Goal: Information Seeking & Learning: Learn about a topic

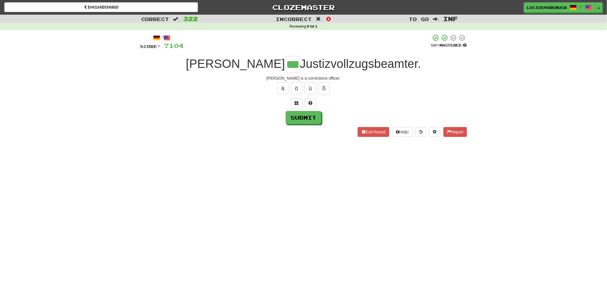
type input "***"
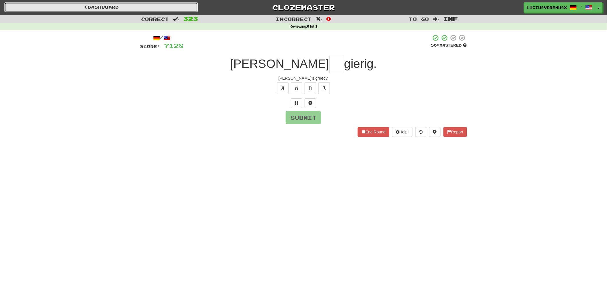
click at [147, 6] on link "Dashboard" at bounding box center [101, 7] width 194 height 10
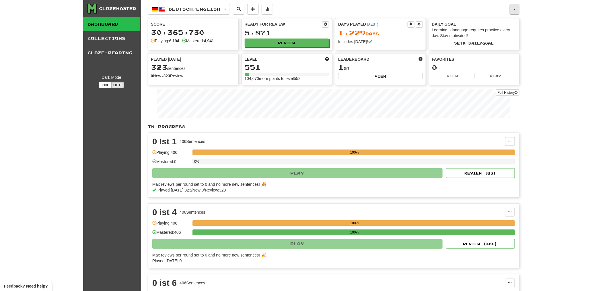
click at [517, 9] on button "button" at bounding box center [515, 9] width 10 height 11
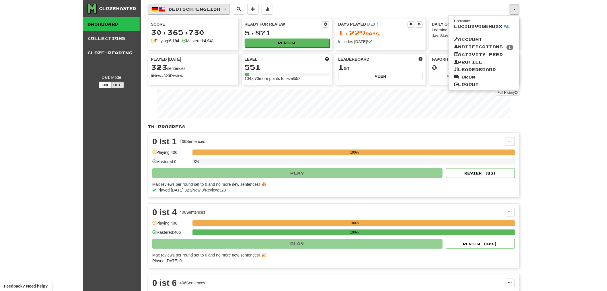
click at [227, 9] on button "Deutsch / English" at bounding box center [189, 9] width 82 height 11
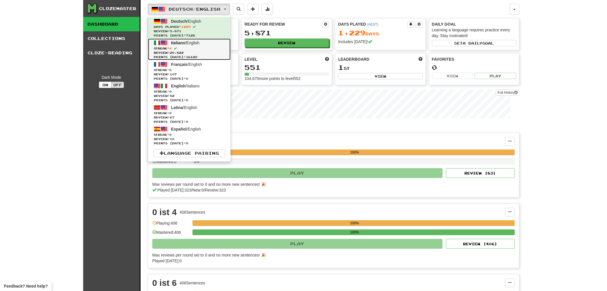
click at [200, 42] on span "Italiano / English" at bounding box center [185, 42] width 28 height 5
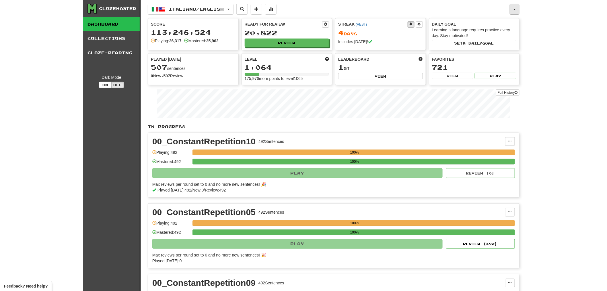
click at [516, 10] on button "button" at bounding box center [515, 9] width 10 height 11
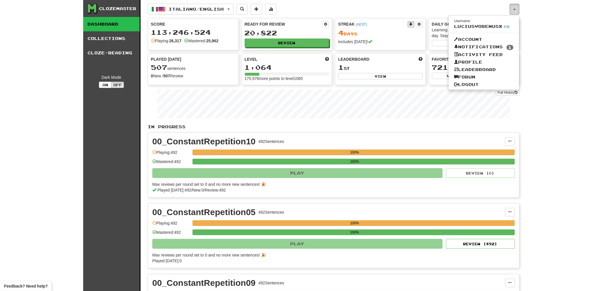
click at [516, 10] on button "button" at bounding box center [515, 9] width 10 height 11
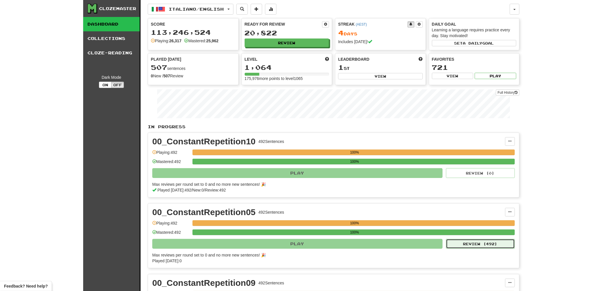
click at [483, 246] on button "Review ( 492 )" at bounding box center [480, 244] width 69 height 10
select select "********"
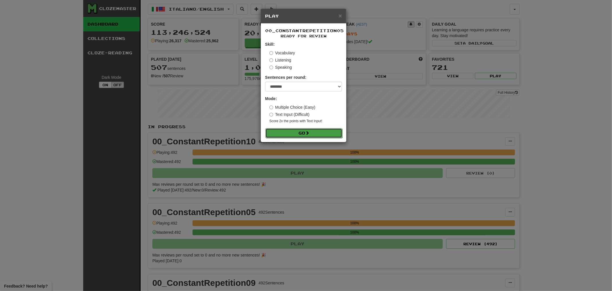
click at [308, 132] on span at bounding box center [307, 133] width 4 height 4
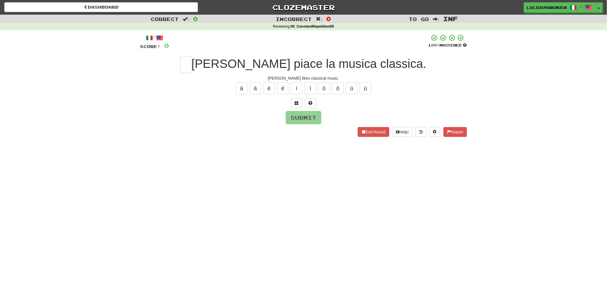
click at [49, 165] on div "Dashboard Clozemaster [PERSON_NAME] / Toggle Dropdown Dashboard Leaderboard Act…" at bounding box center [303, 145] width 607 height 291
click at [191, 65] on input "text" at bounding box center [186, 64] width 11 height 17
type input "*"
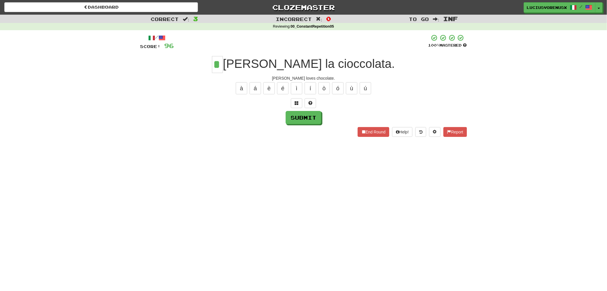
type input "*"
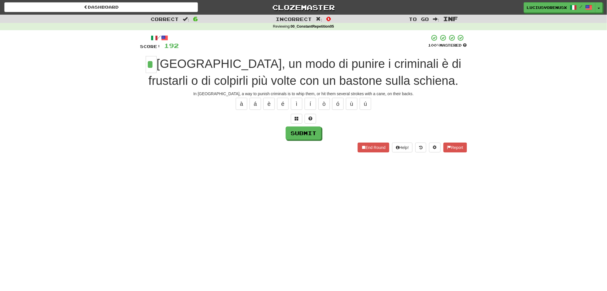
type input "*"
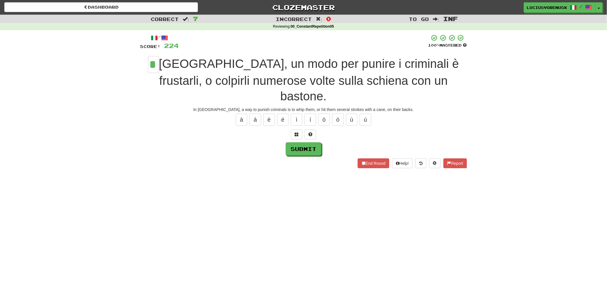
type input "*"
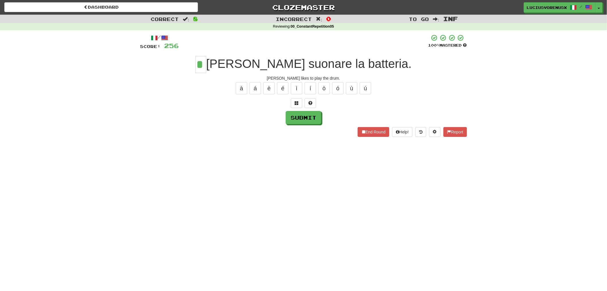
type input "*"
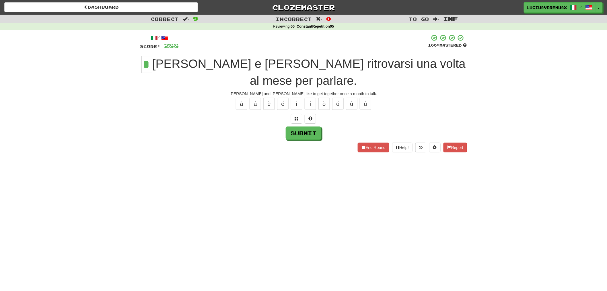
type input "*"
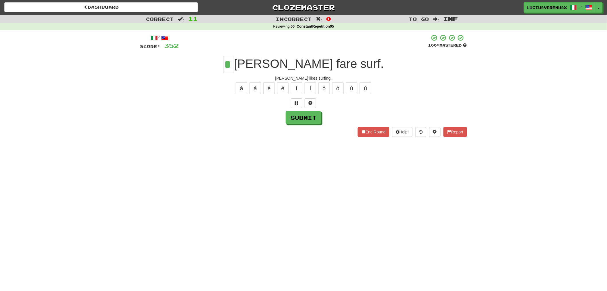
type input "*"
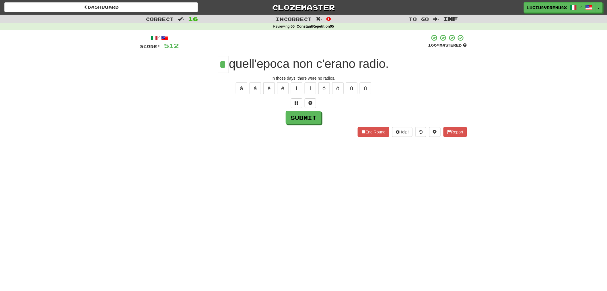
type input "*"
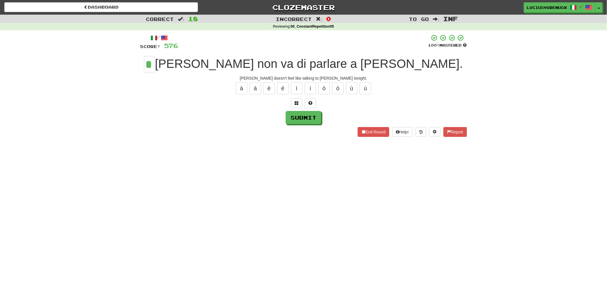
type input "*"
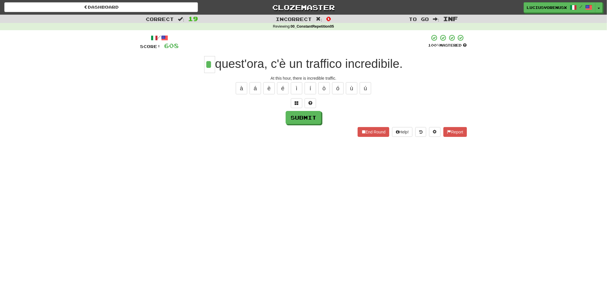
type input "*"
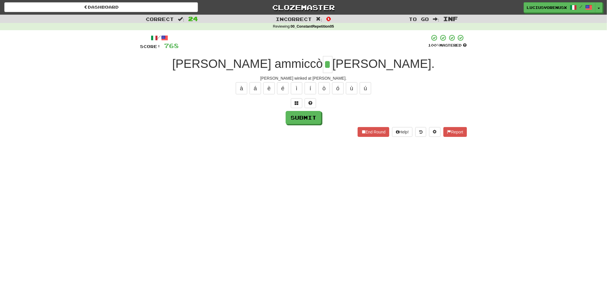
type input "*"
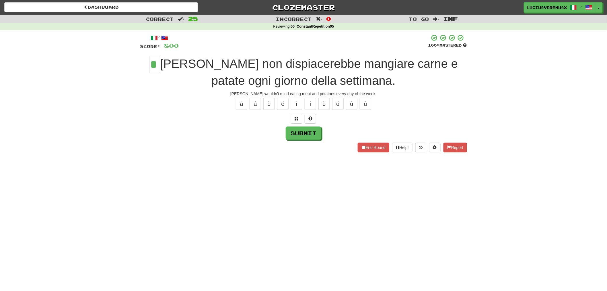
type input "*"
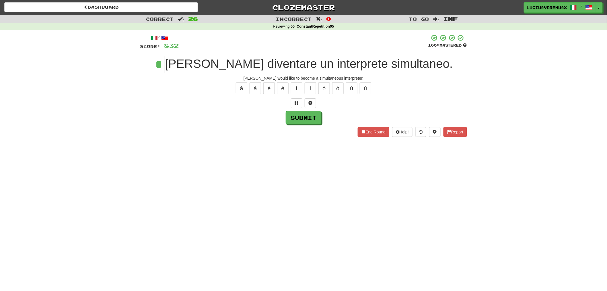
type input "*"
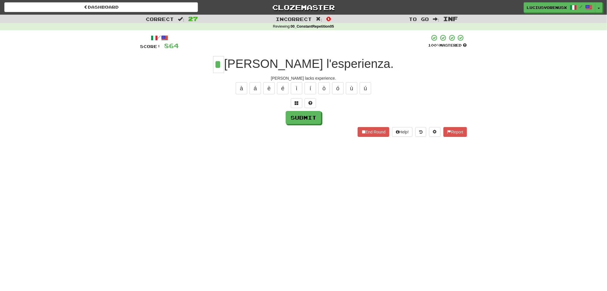
type input "*"
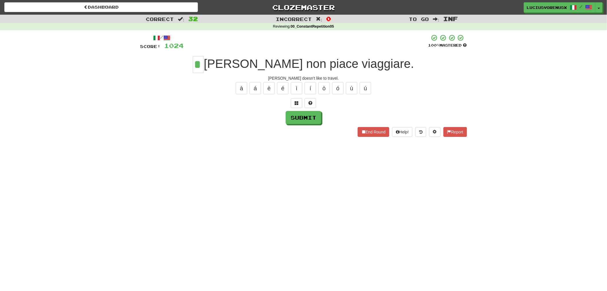
type input "*"
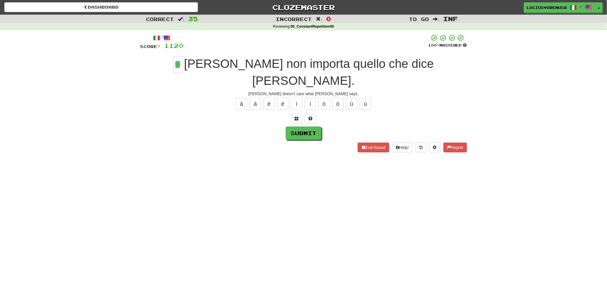
type input "*"
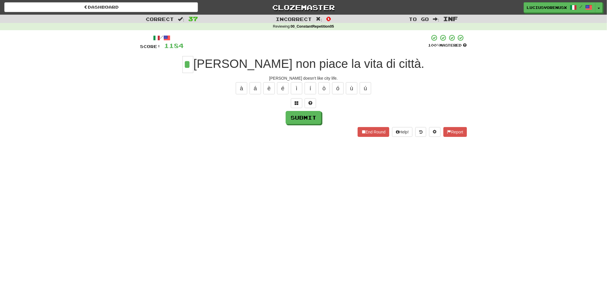
type input "*"
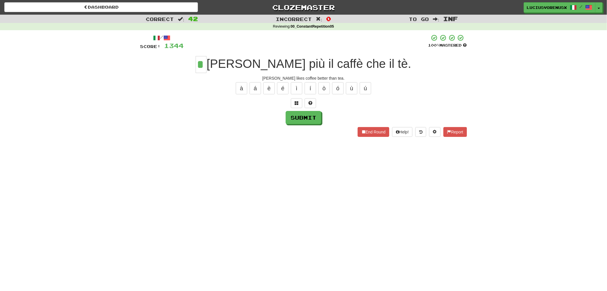
type input "*"
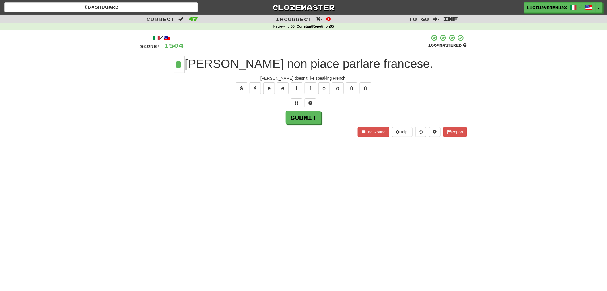
type input "*"
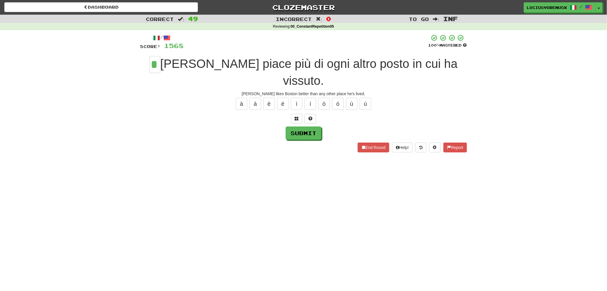
type input "*"
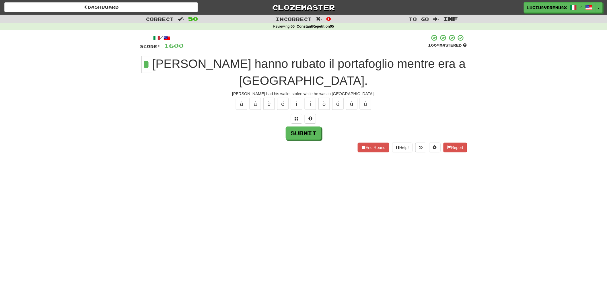
type input "*"
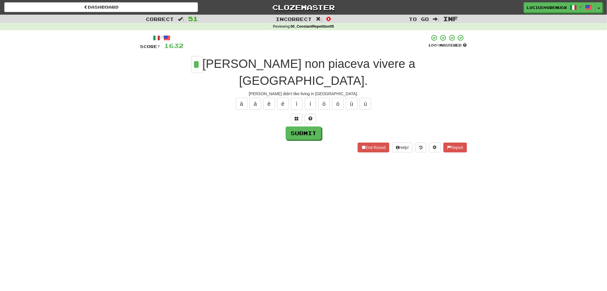
type input "*"
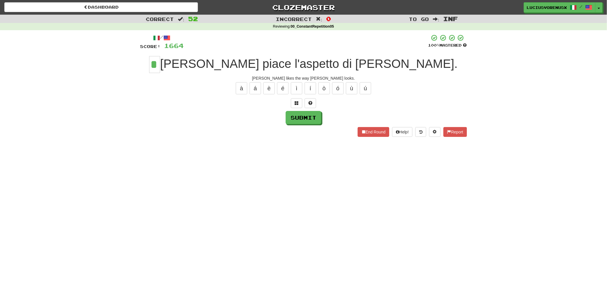
type input "*"
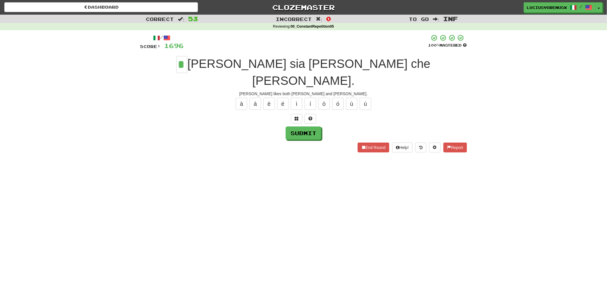
type input "*"
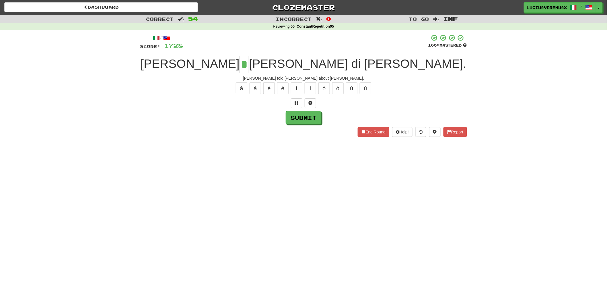
type input "*"
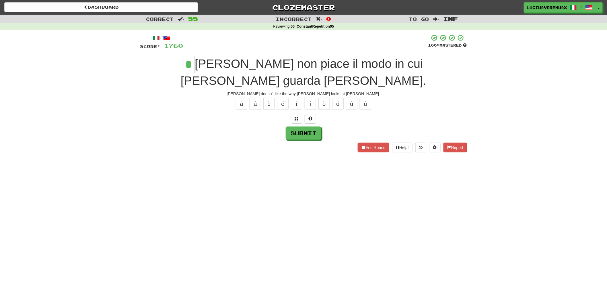
type input "*"
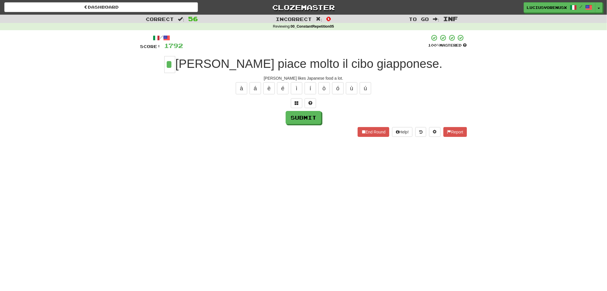
type input "*"
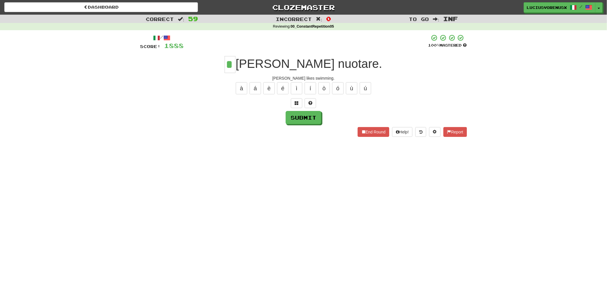
type input "*"
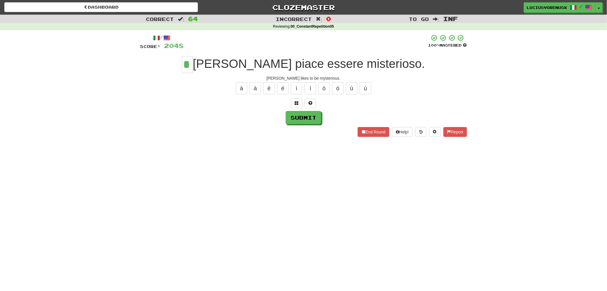
type input "*"
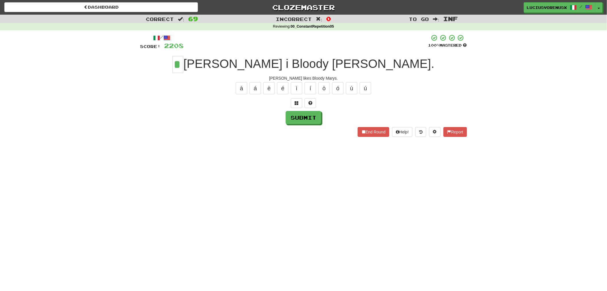
type input "*"
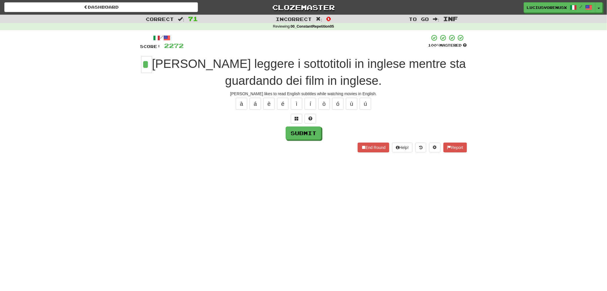
type input "*"
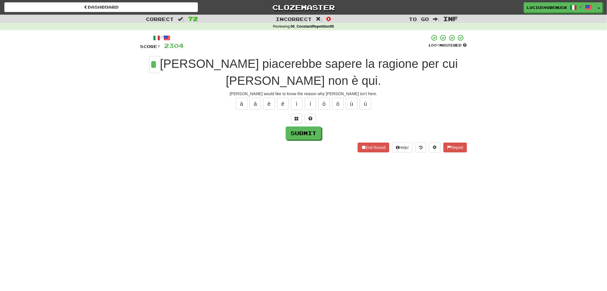
type input "*"
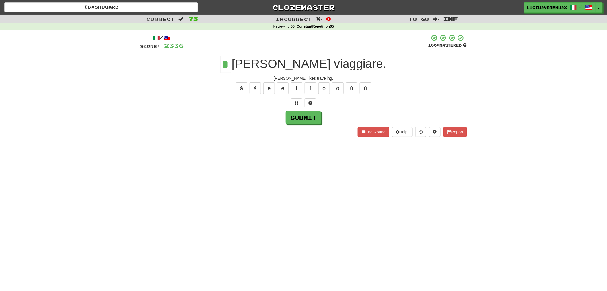
type input "*"
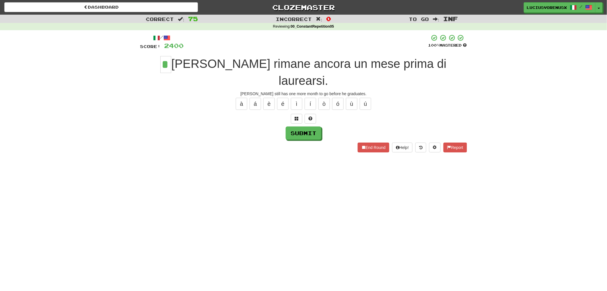
type input "*"
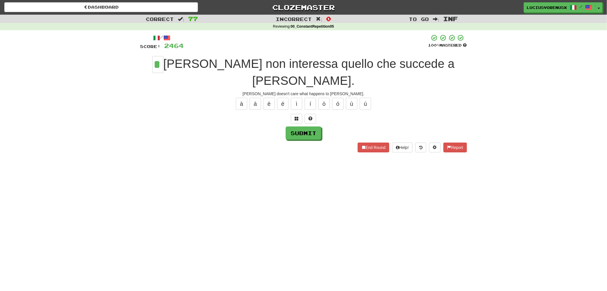
type input "*"
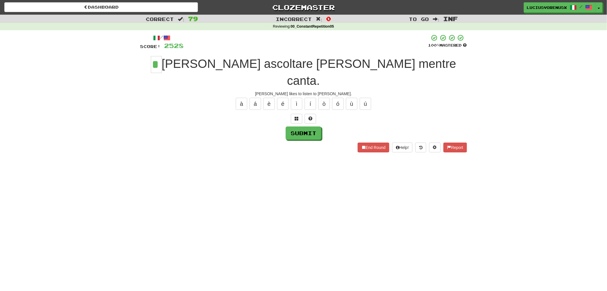
type input "*"
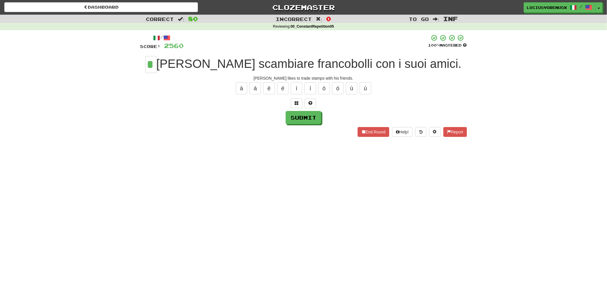
type input "*"
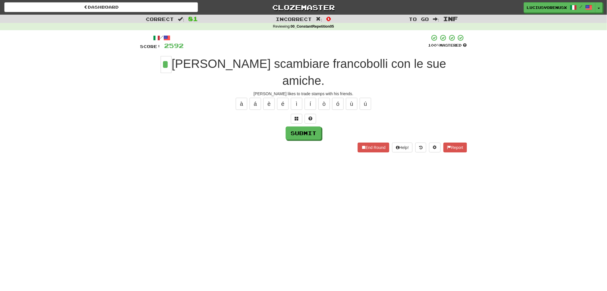
type input "*"
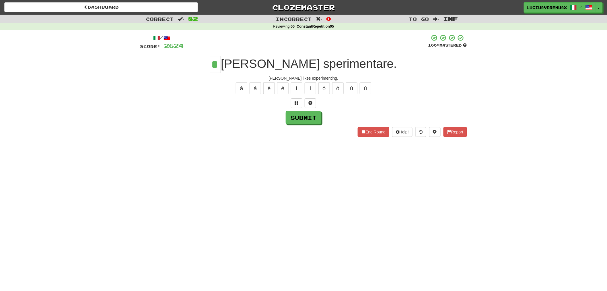
type input "*"
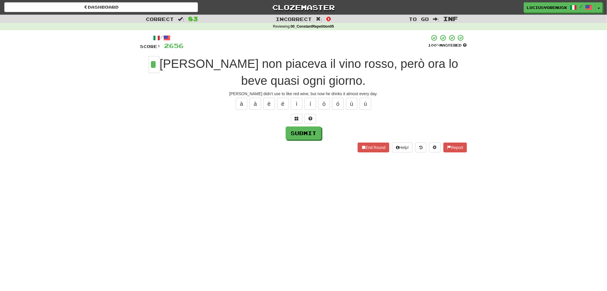
type input "*"
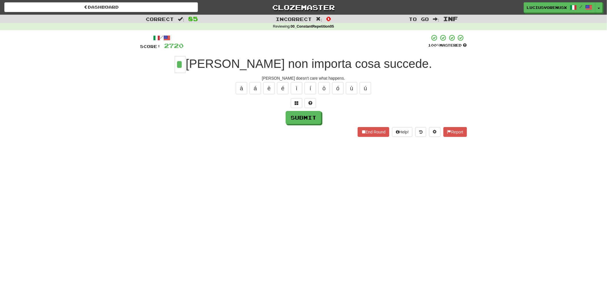
type input "*"
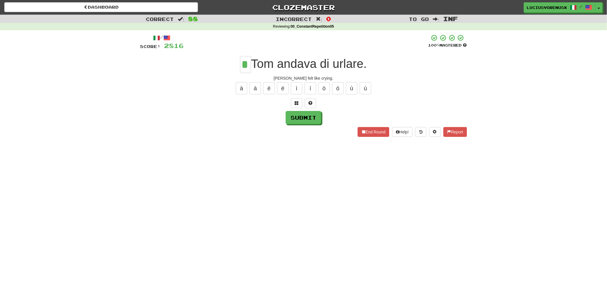
type input "*"
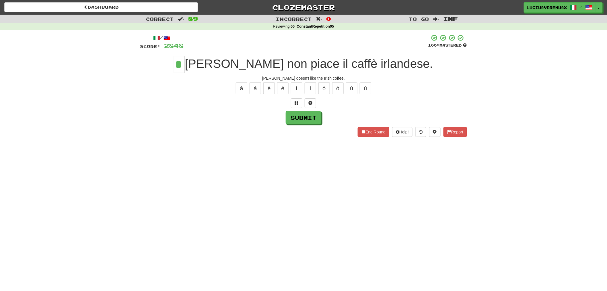
type input "*"
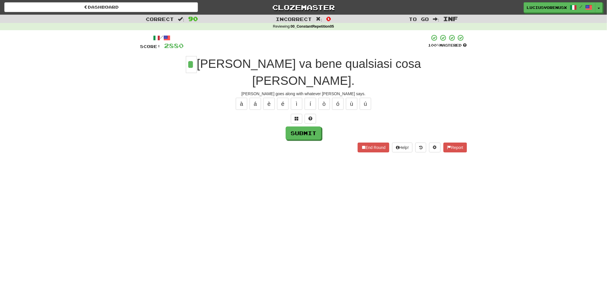
type input "*"
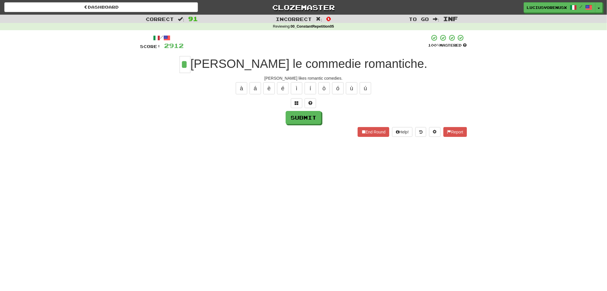
type input "*"
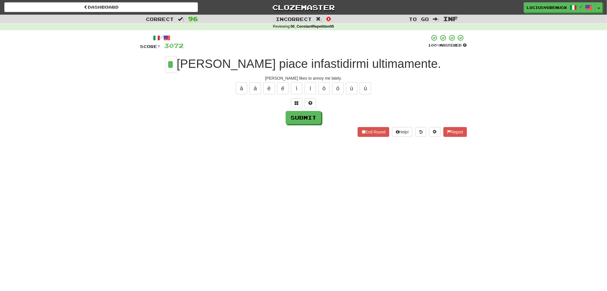
type input "*"
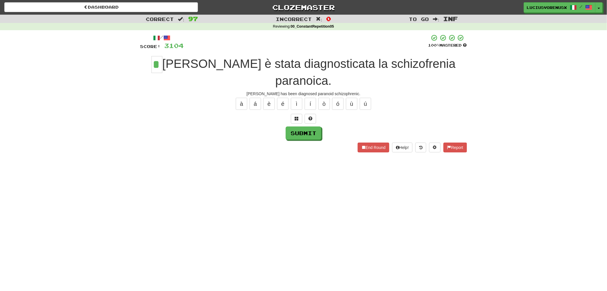
type input "*"
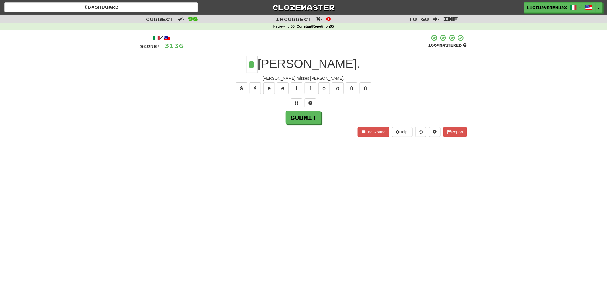
type input "*"
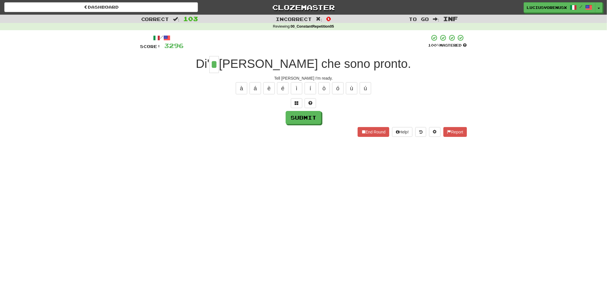
type input "*"
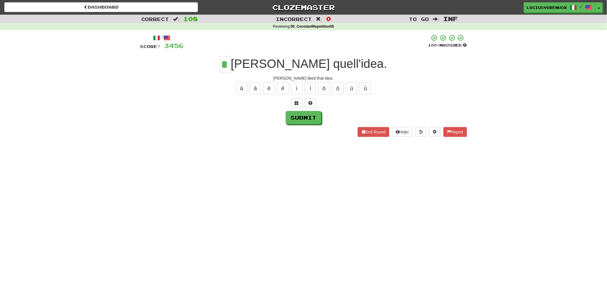
type input "*"
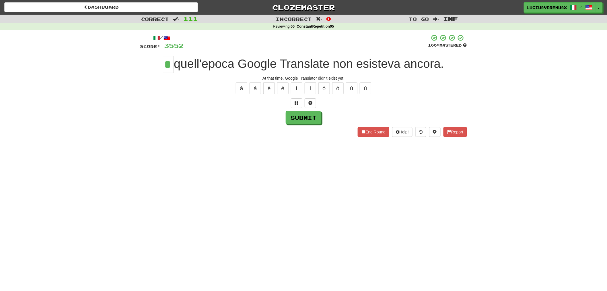
type input "*"
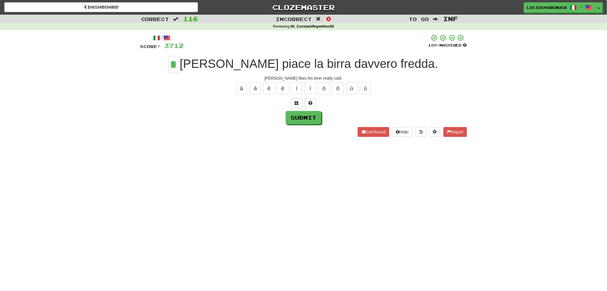
type input "*"
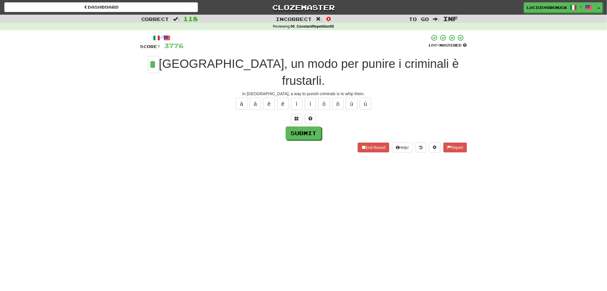
type input "*"
